Goal: Information Seeking & Learning: Check status

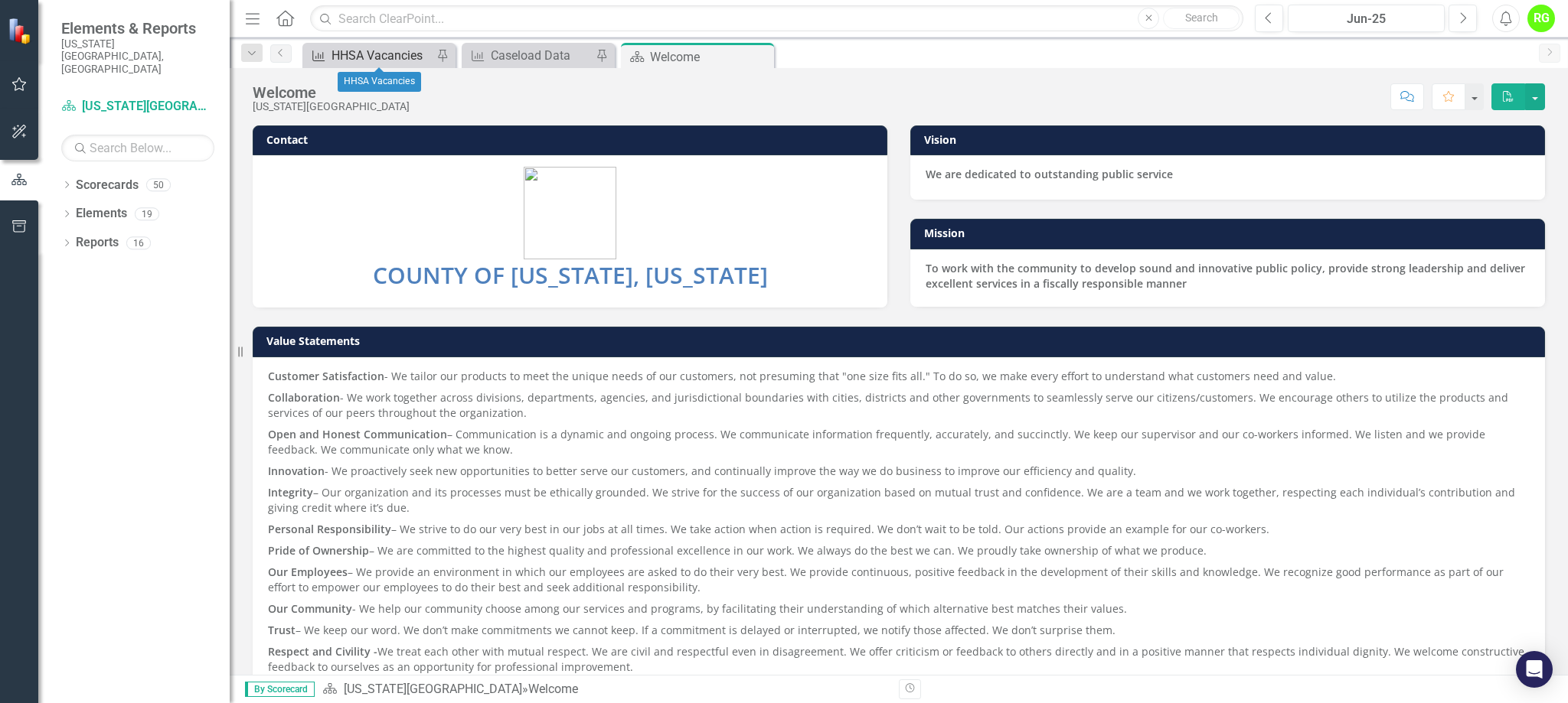
click at [380, 60] on div "HHSA Vacancies" at bounding box center [382, 55] width 101 height 19
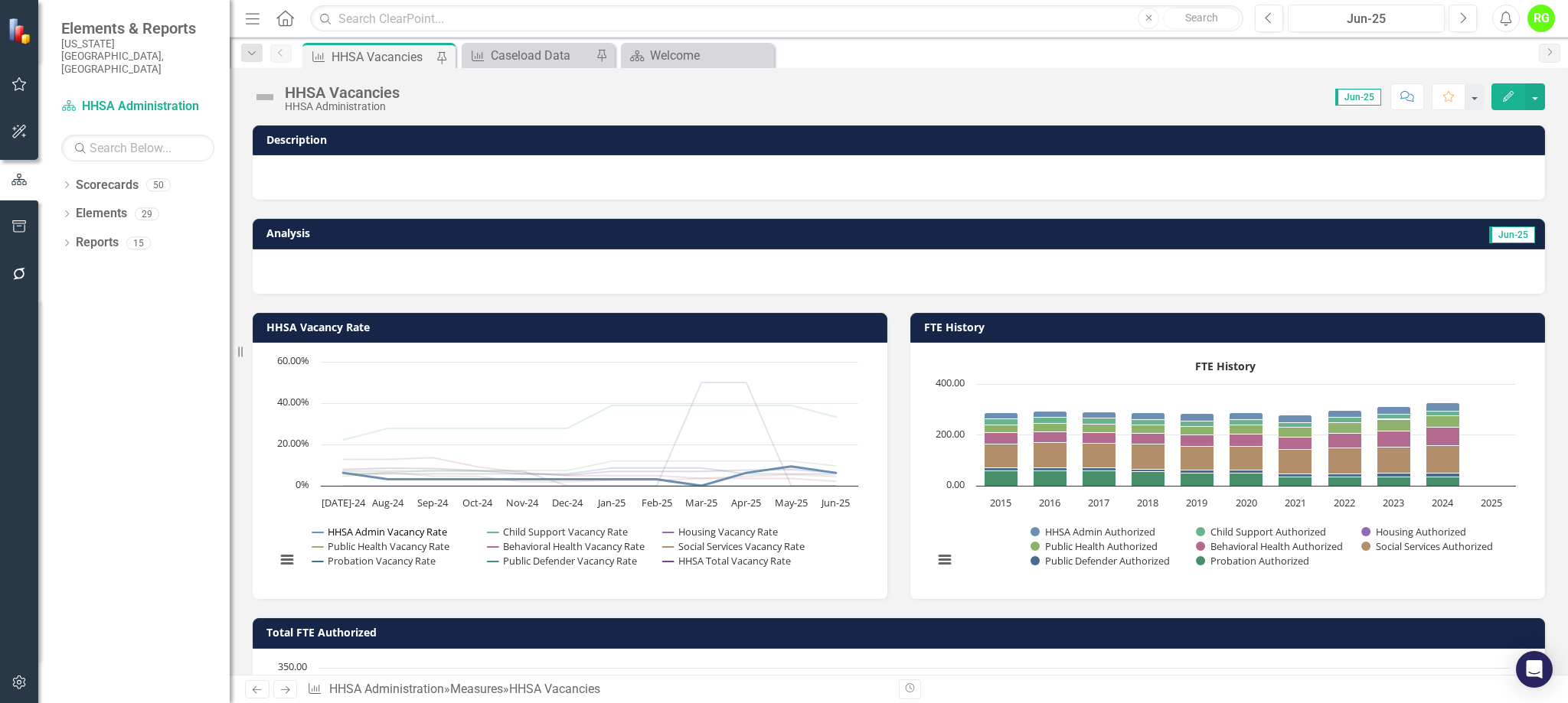
click at [362, 530] on button "Show HHSA Admin Vacancy Rate" at bounding box center [380, 532] width 136 height 14
click at [365, 546] on button "Show Public Health Vacancy Rate" at bounding box center [381, 546] width 138 height 14
click at [371, 561] on button "Show Probation Vacancy Rate" at bounding box center [374, 561] width 124 height 14
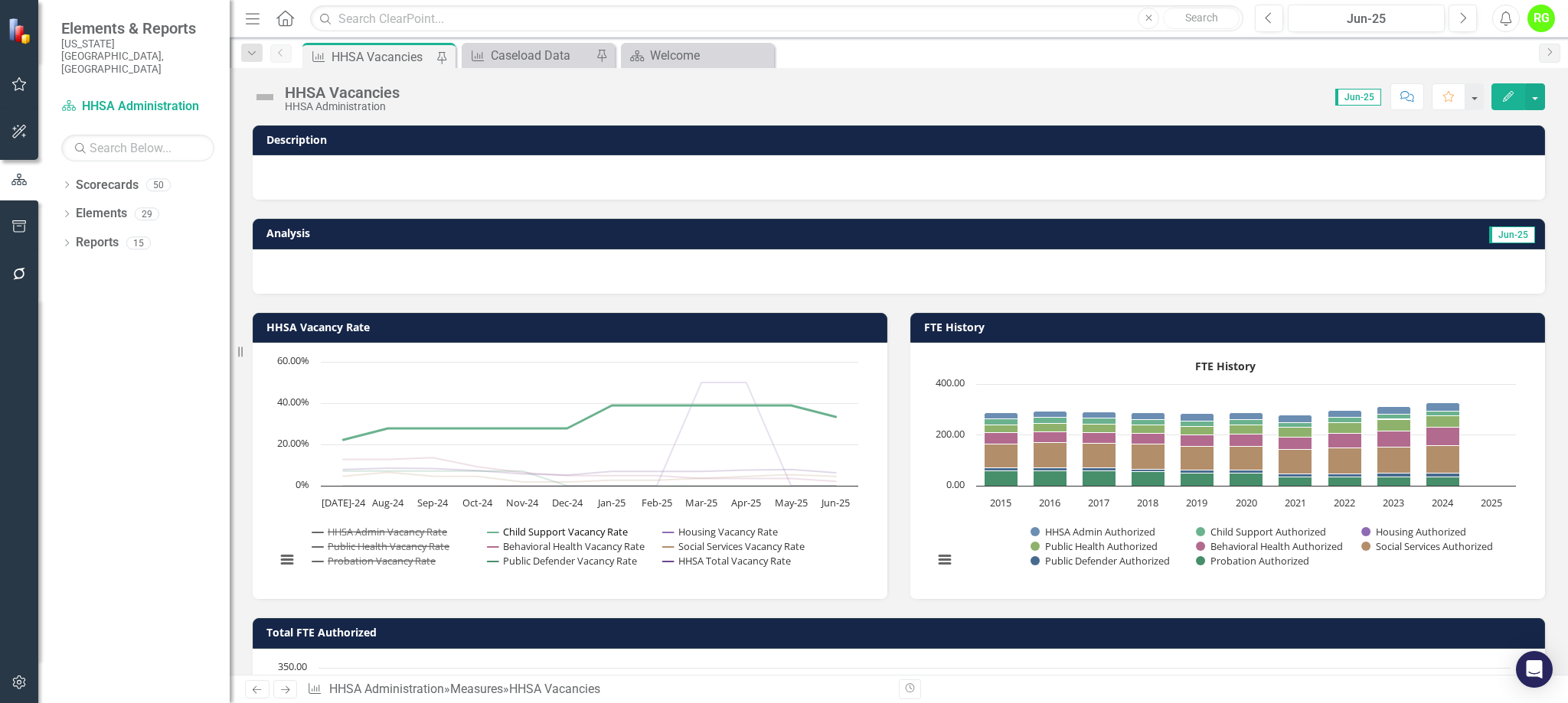
click at [548, 530] on button "Show Child Support Vacancy Rate" at bounding box center [558, 532] width 140 height 14
click at [548, 544] on button "Show Behavioral Health Vacancy Rate" at bounding box center [567, 546] width 159 height 14
click at [541, 558] on button "Show Public Defender Vacancy Rate" at bounding box center [563, 561] width 151 height 14
click at [706, 531] on button "Show Housing Vacancy Rate" at bounding box center [721, 532] width 116 height 14
click at [712, 554] on button "Show HHSA Total Vacancy Rate" at bounding box center [728, 561] width 129 height 14
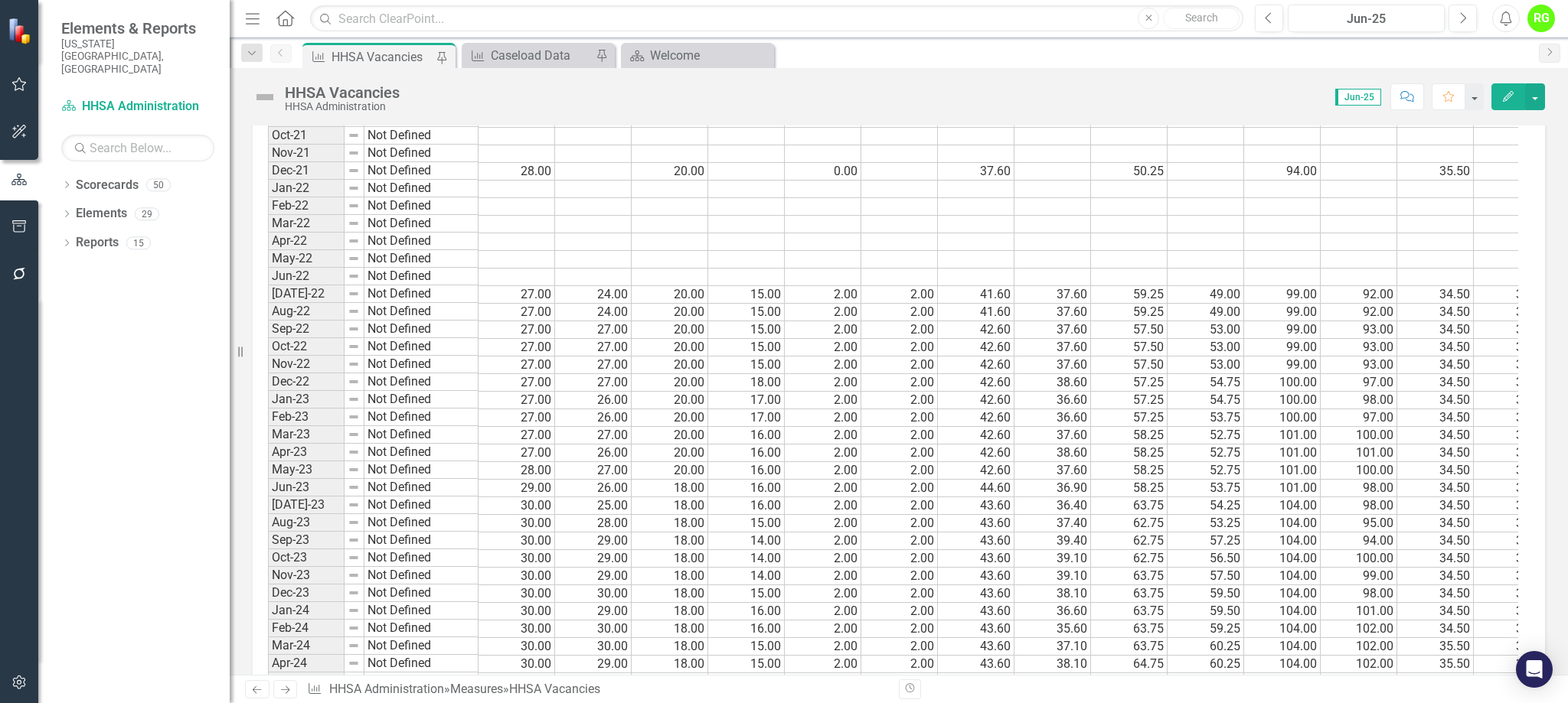
scroll to position [1837, 0]
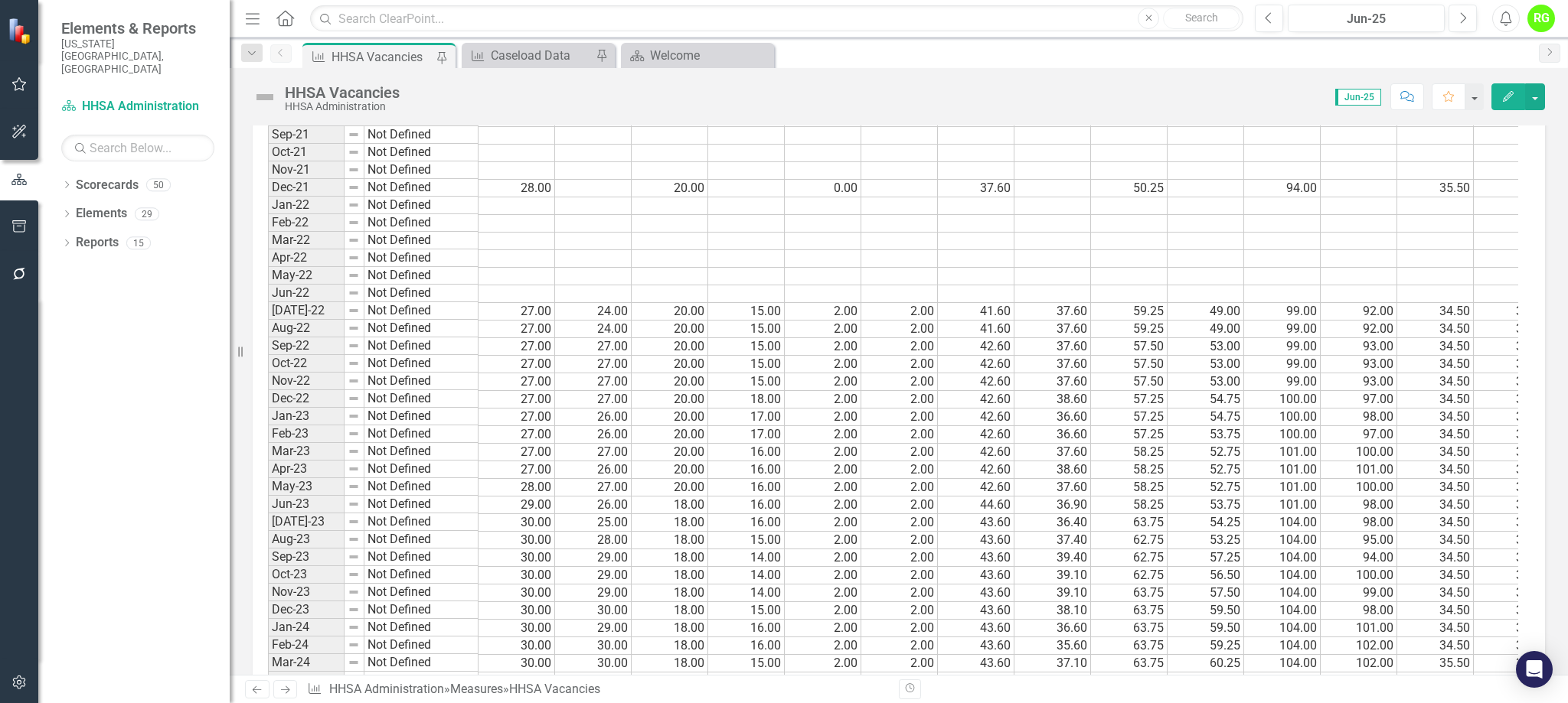
click at [302, 313] on td "[DATE]-22" at bounding box center [306, 311] width 76 height 17
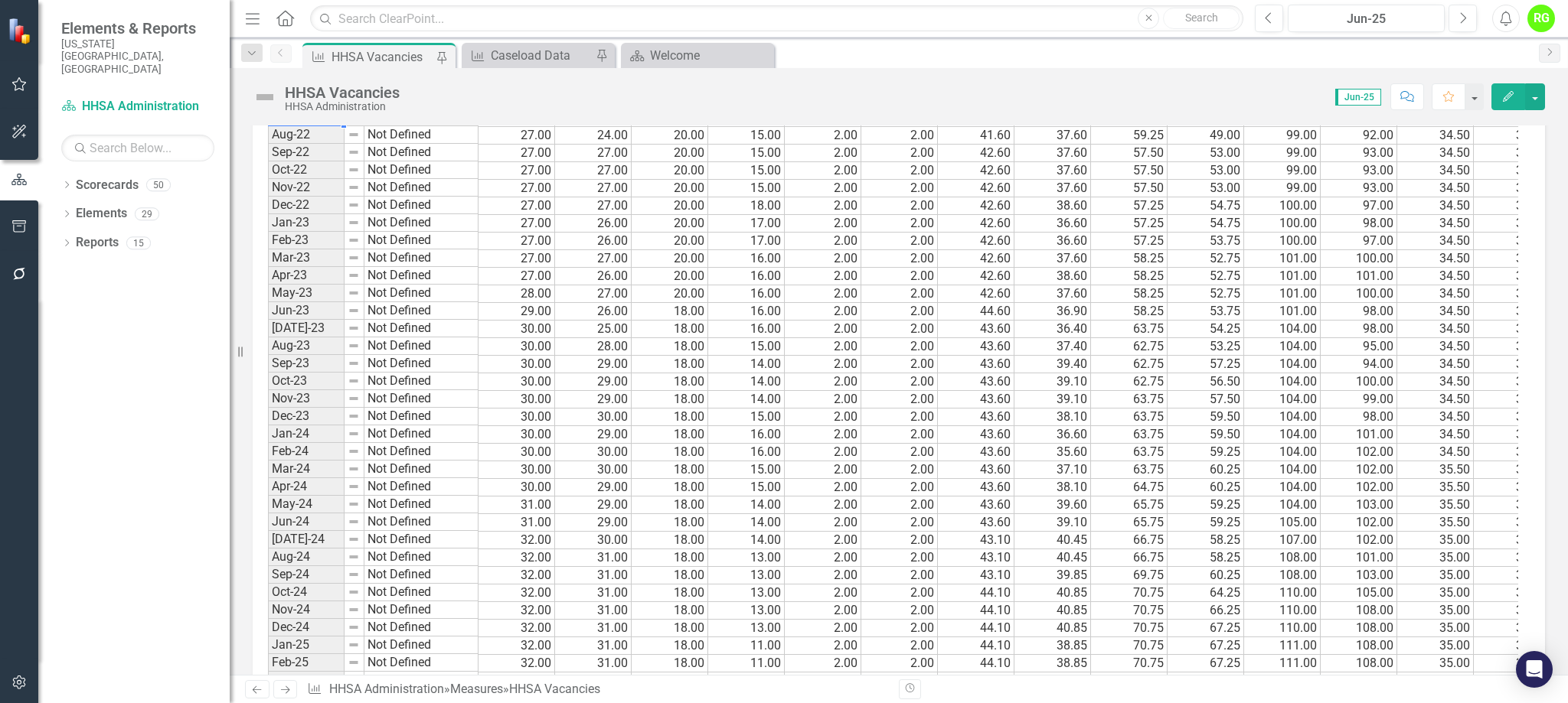
scroll to position [2252, 0]
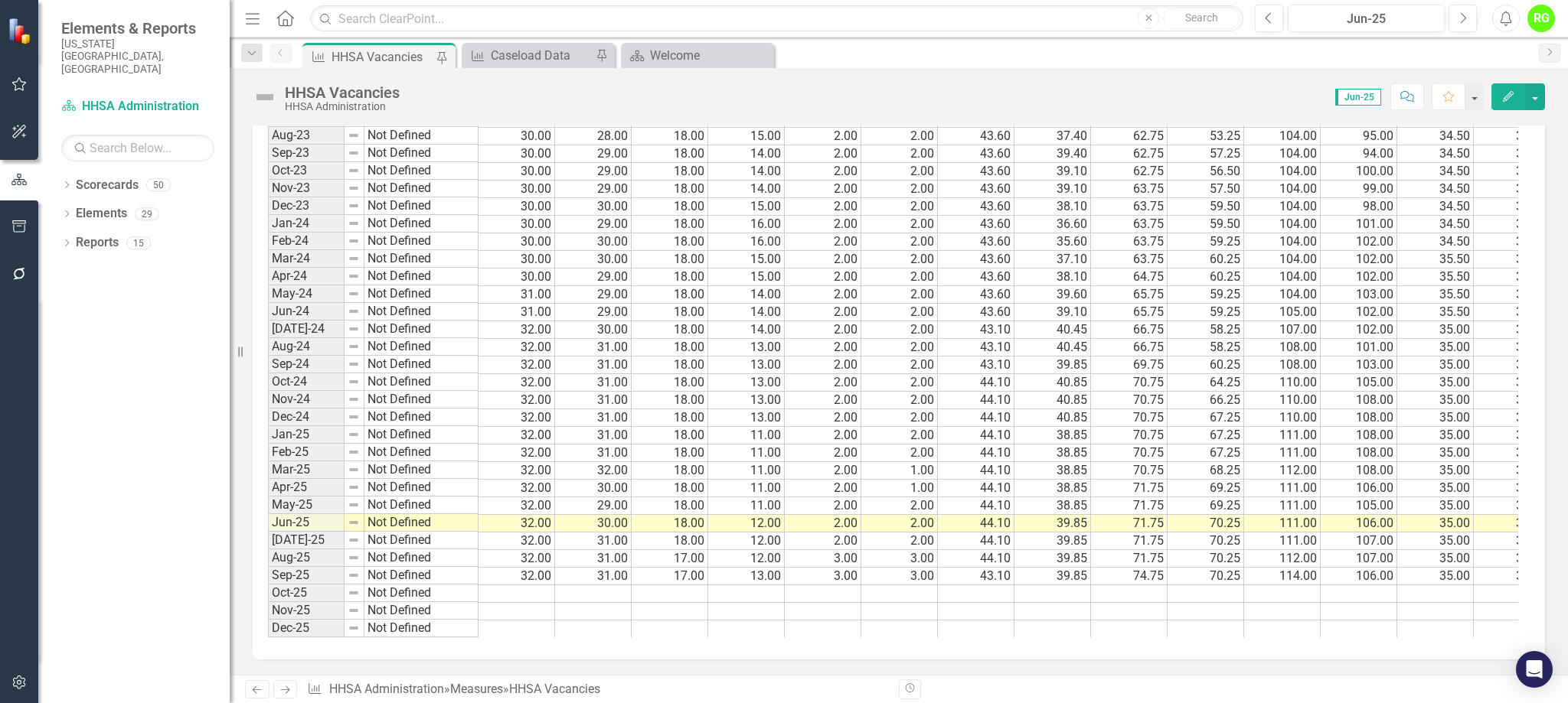
click at [1375, 568] on td "106.00" at bounding box center [1359, 576] width 76 height 17
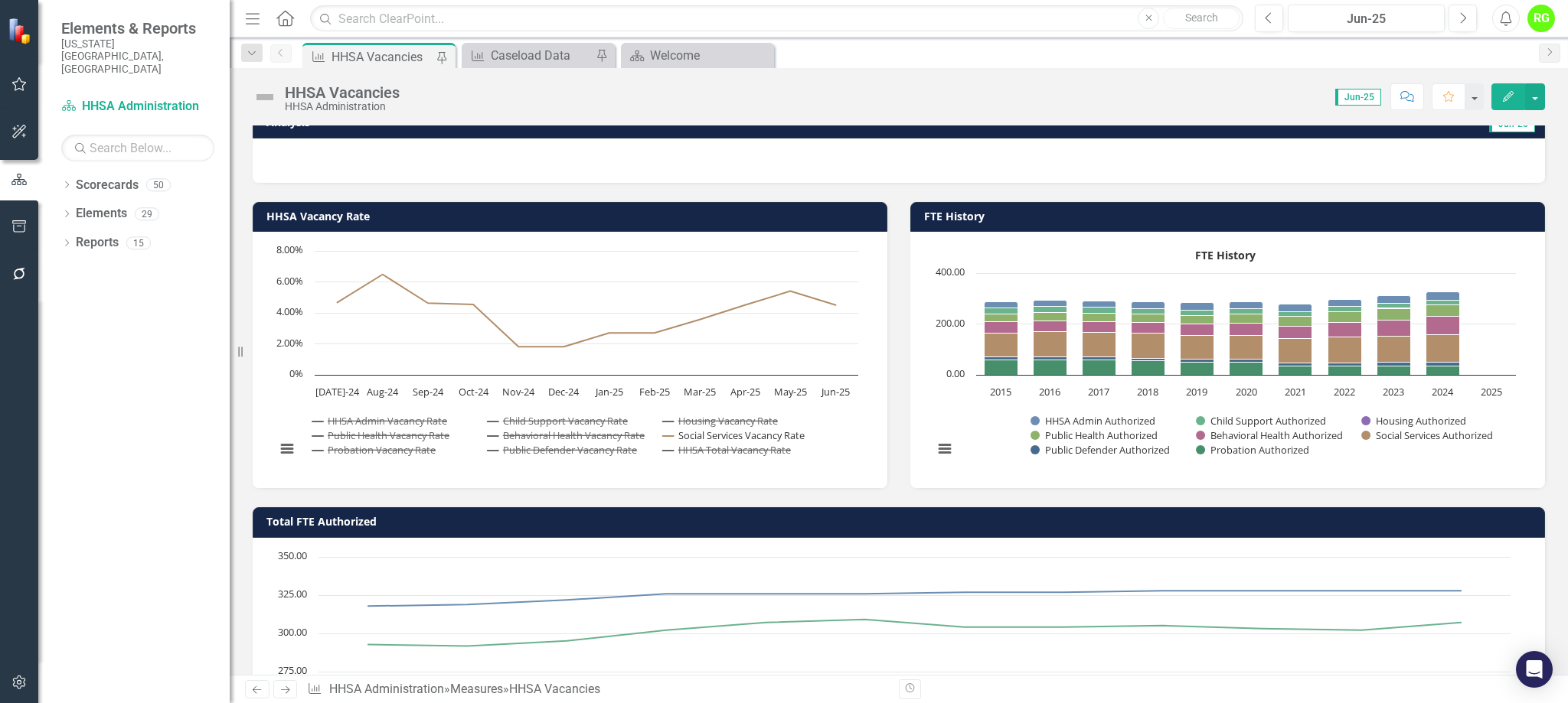
scroll to position [135, 0]
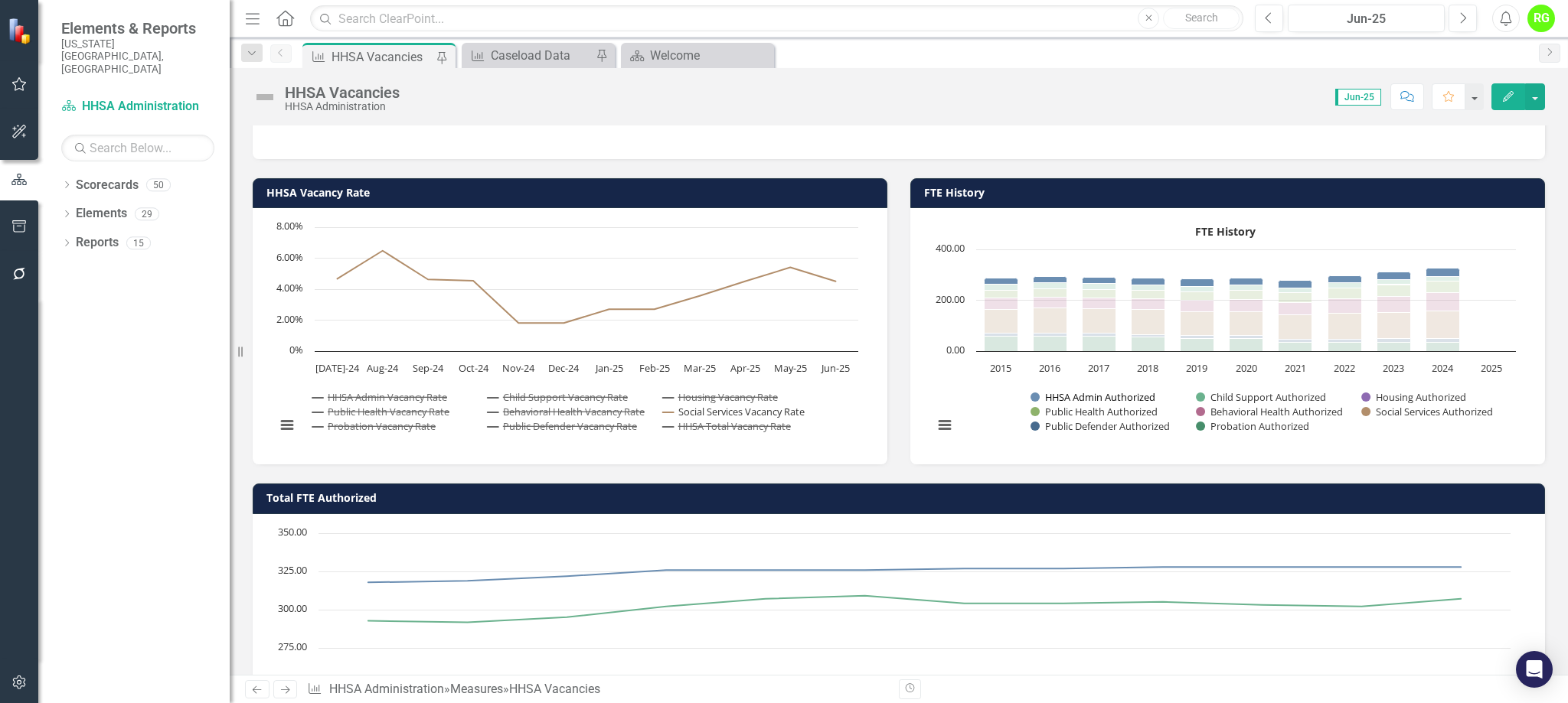
click at [1077, 393] on button "Show HHSA Admin Authorized" at bounding box center [1093, 398] width 125 height 14
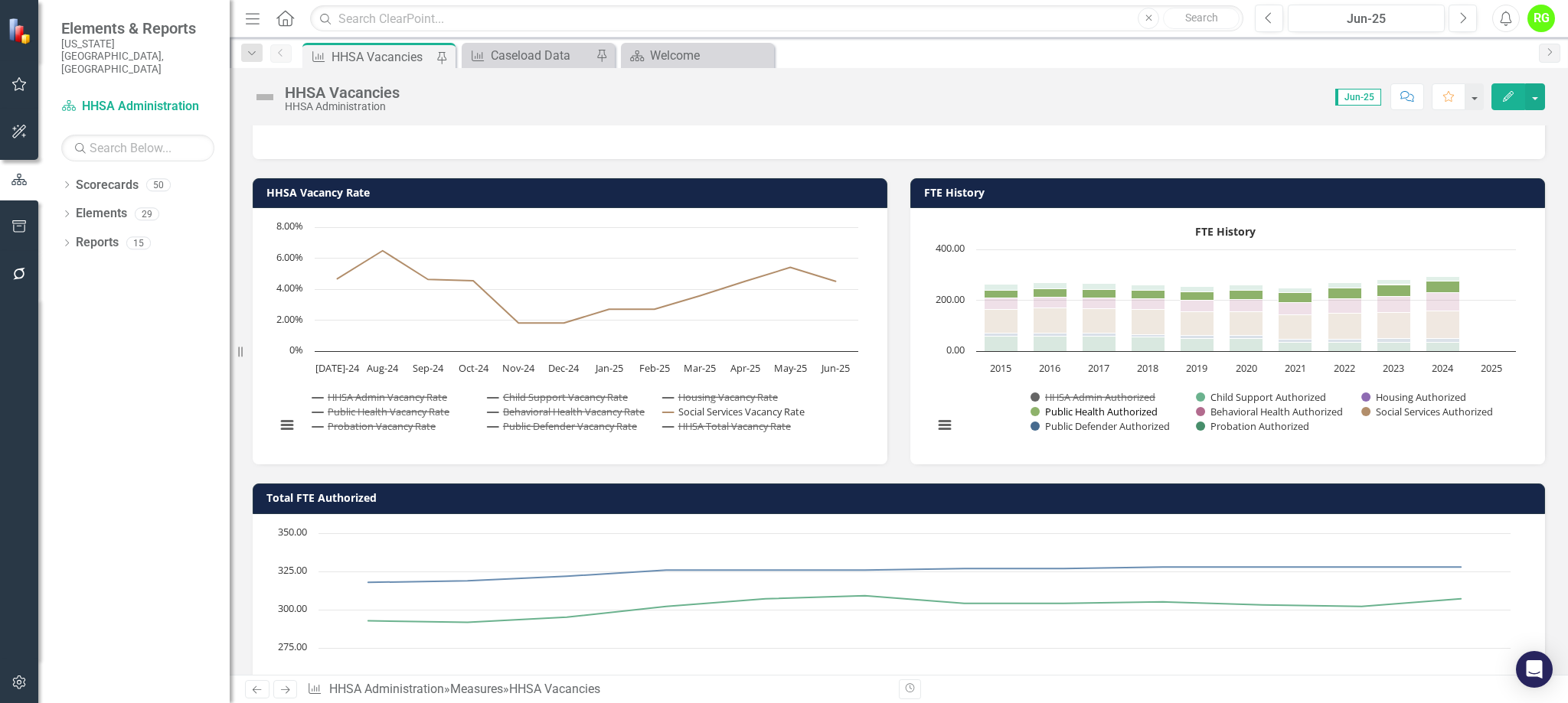
click at [1077, 407] on button "Show Public Health Authorized" at bounding box center [1095, 412] width 128 height 14
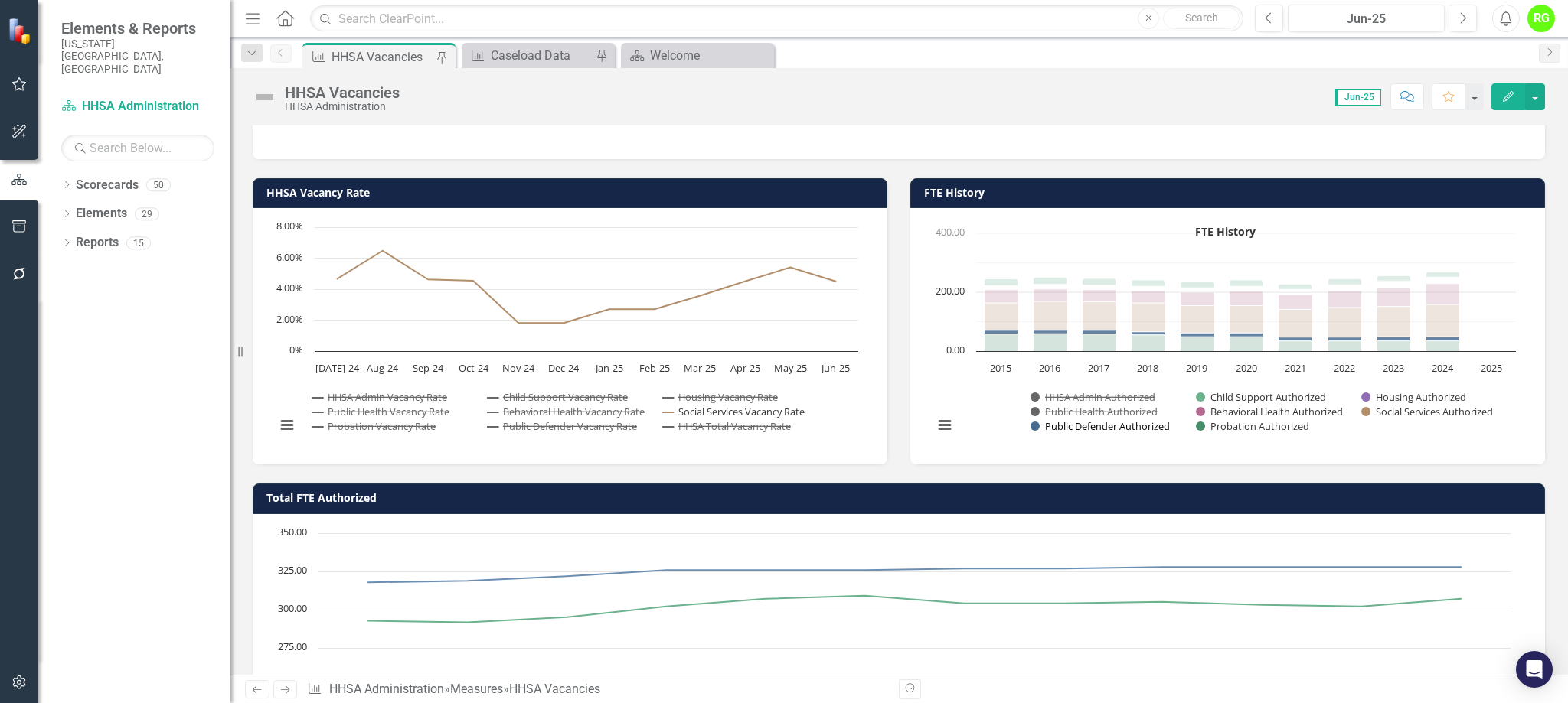
click at [1076, 420] on button "Show Public Defender Authorized" at bounding box center [1101, 427] width 140 height 14
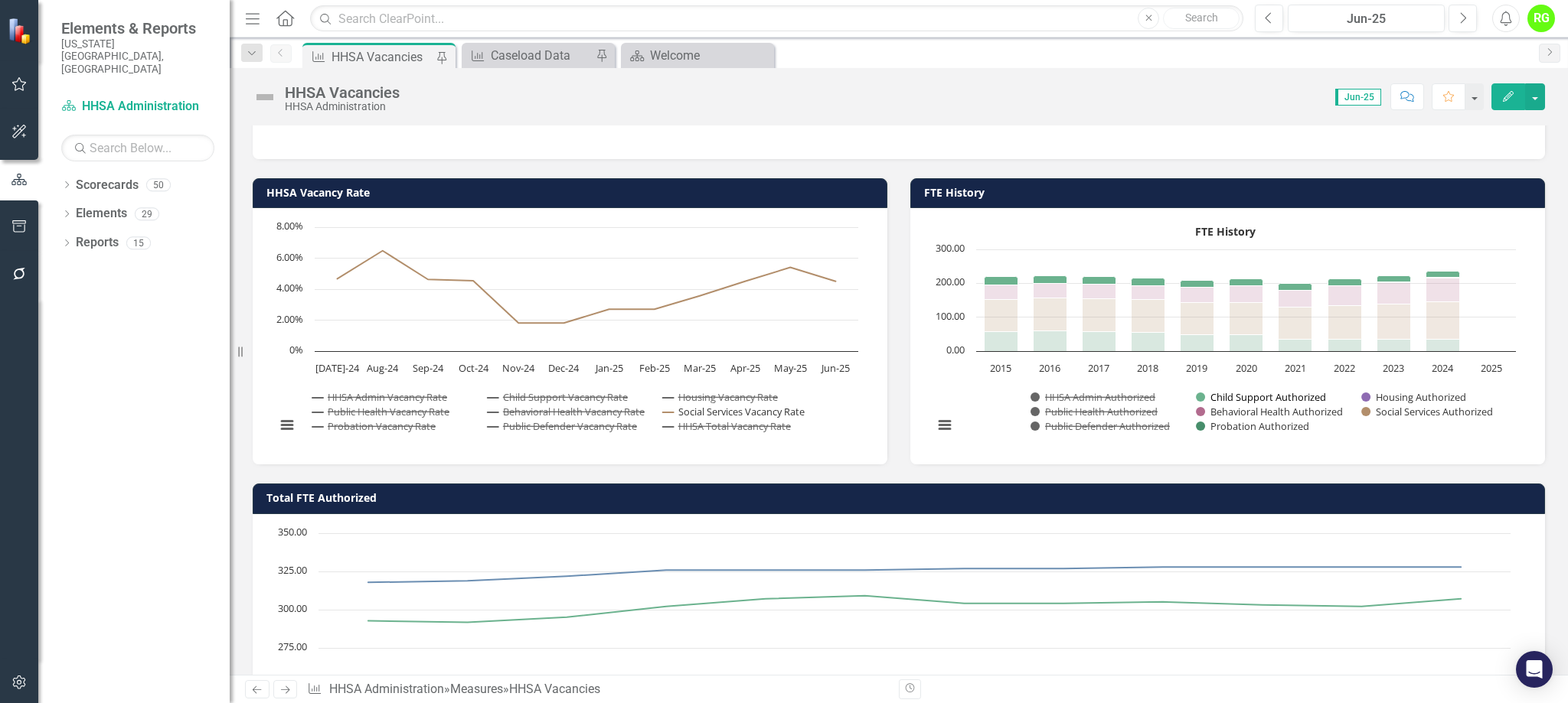
click at [1270, 394] on button "Show Child Support Authorized" at bounding box center [1261, 398] width 130 height 14
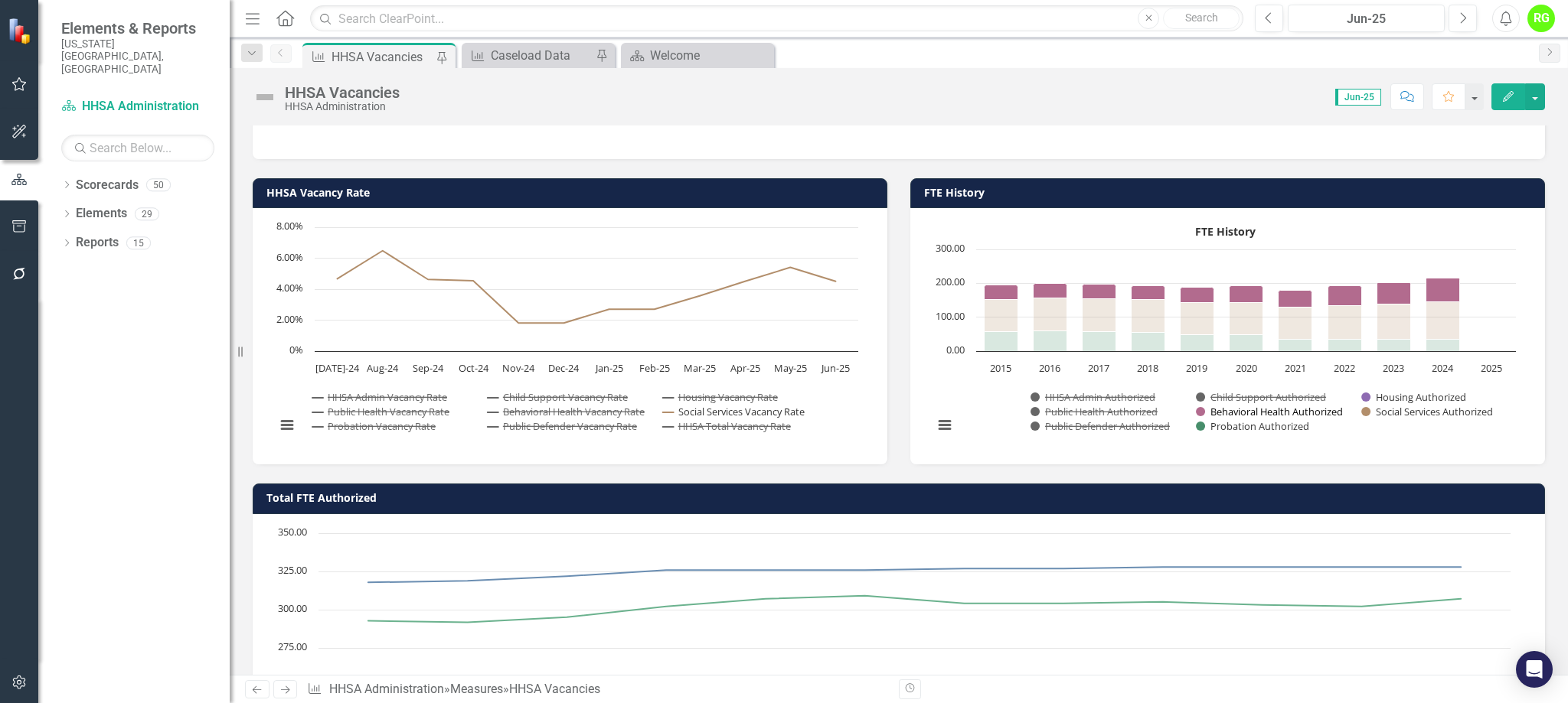
click at [1275, 409] on button "Show Behavioral Health Authorized" at bounding box center [1270, 412] width 149 height 14
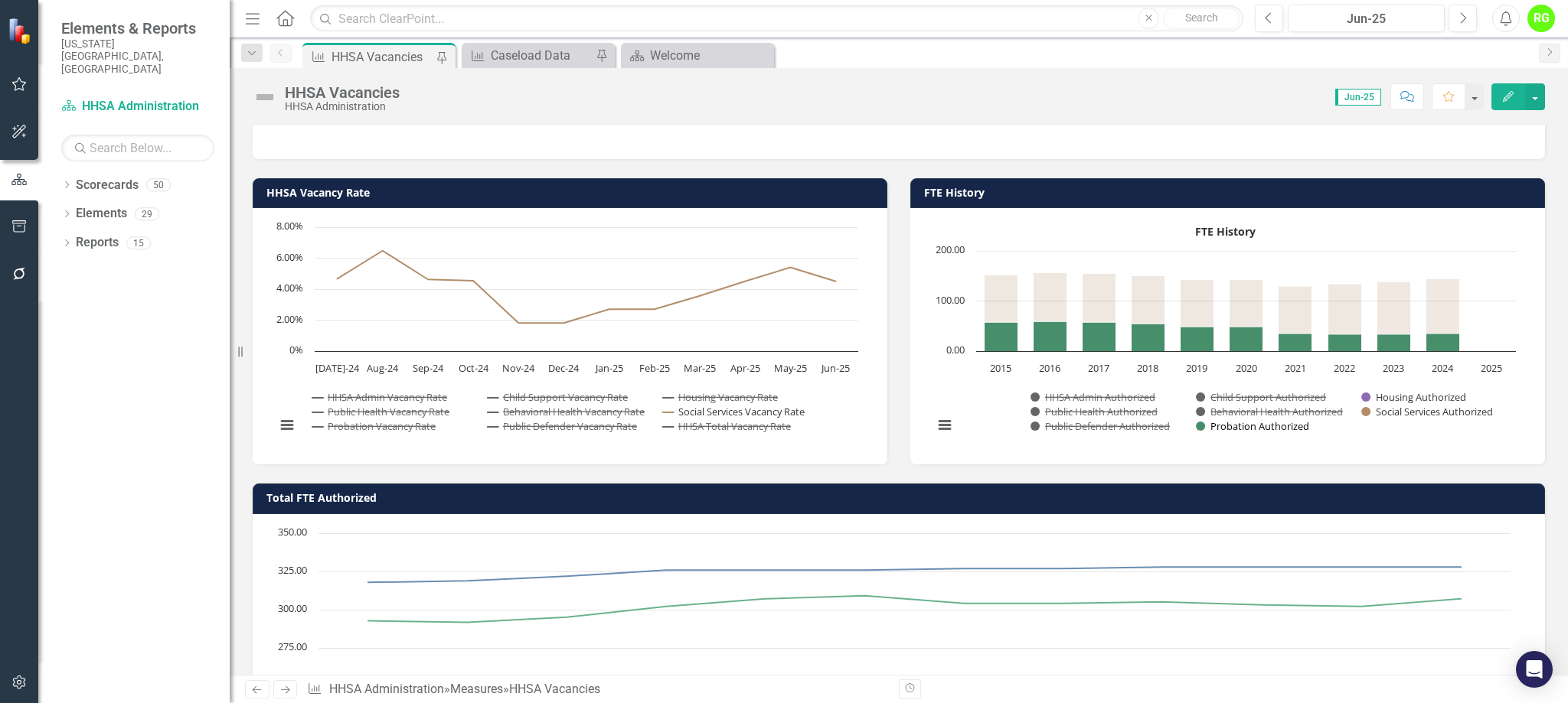
click at [1274, 424] on button "Show Probation Authorized" at bounding box center [1252, 427] width 113 height 14
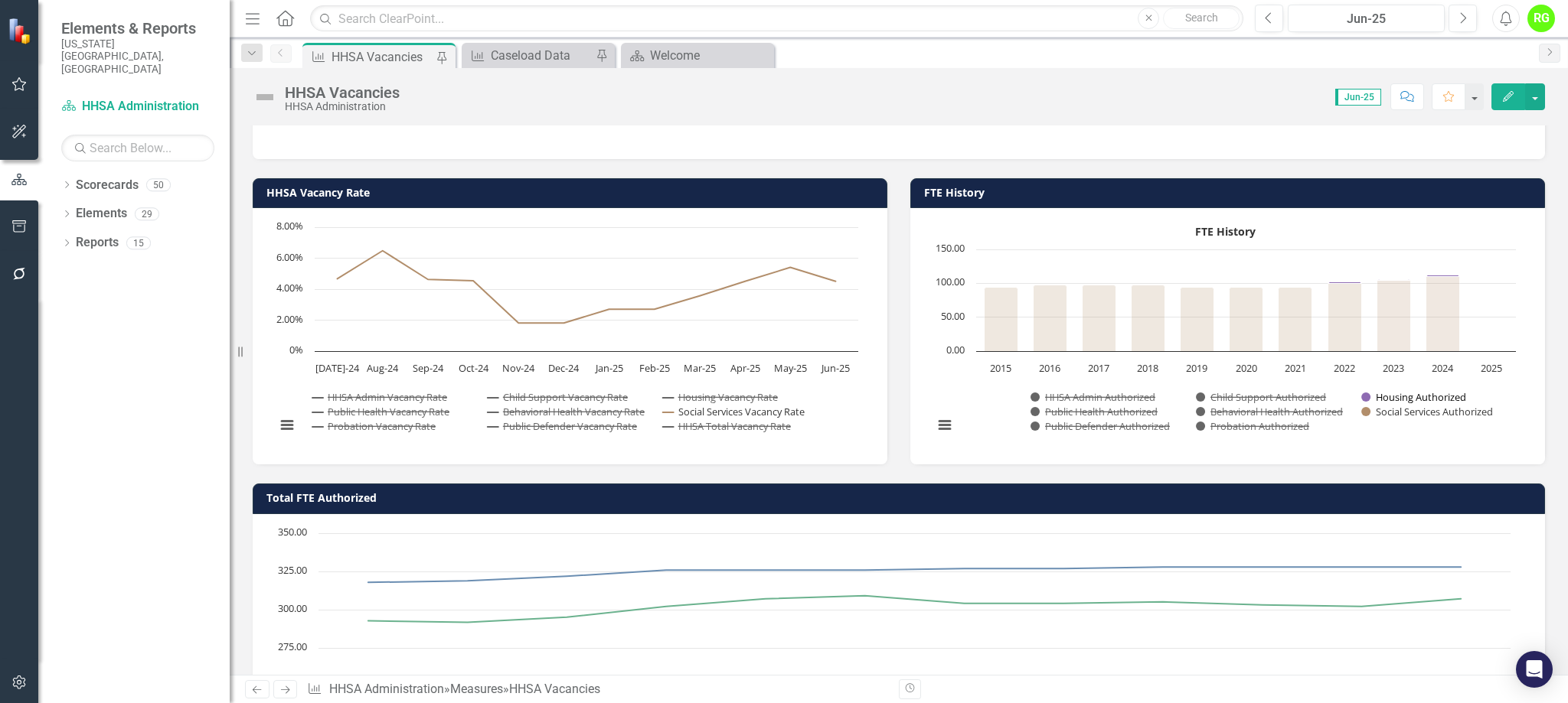
click at [1408, 398] on button "Show Housing Authorized" at bounding box center [1414, 398] width 105 height 14
